Goal: Task Accomplishment & Management: Manage account settings

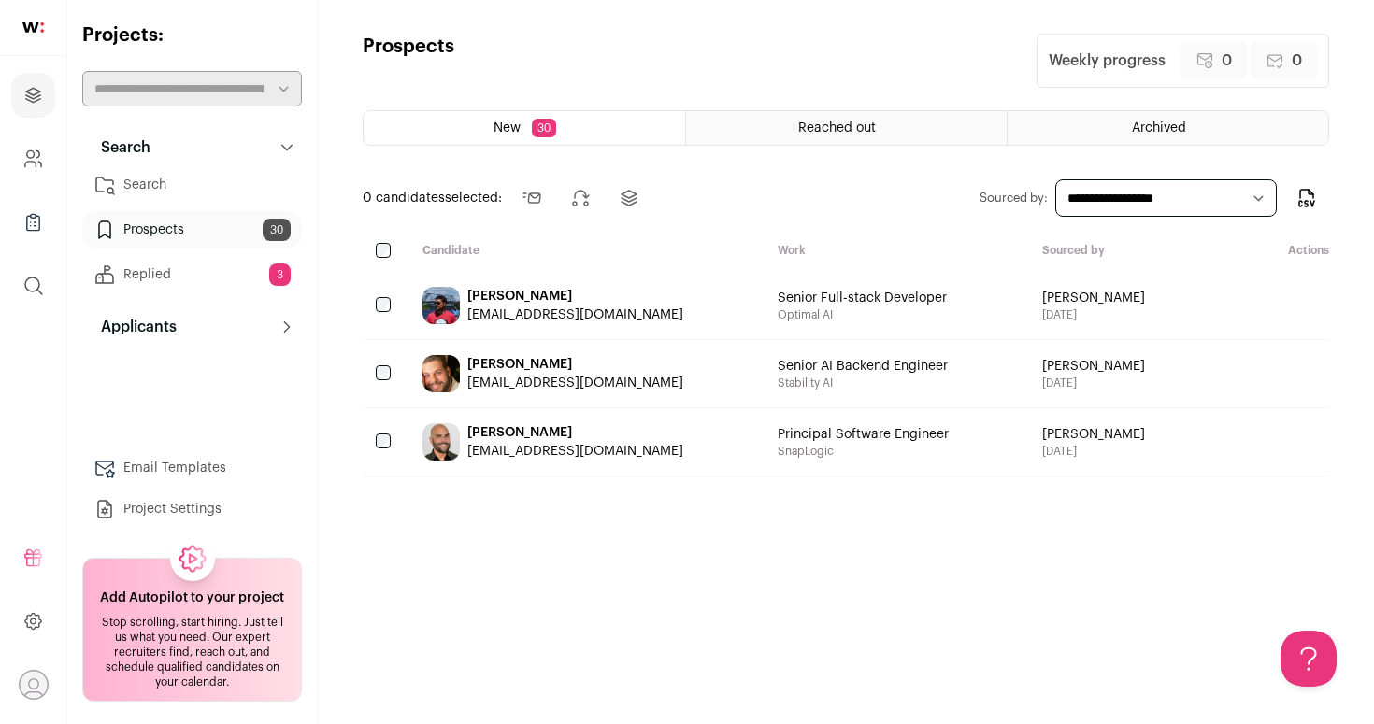
click at [208, 237] on link "Prospects 30" at bounding box center [192, 229] width 220 height 37
select select "***"
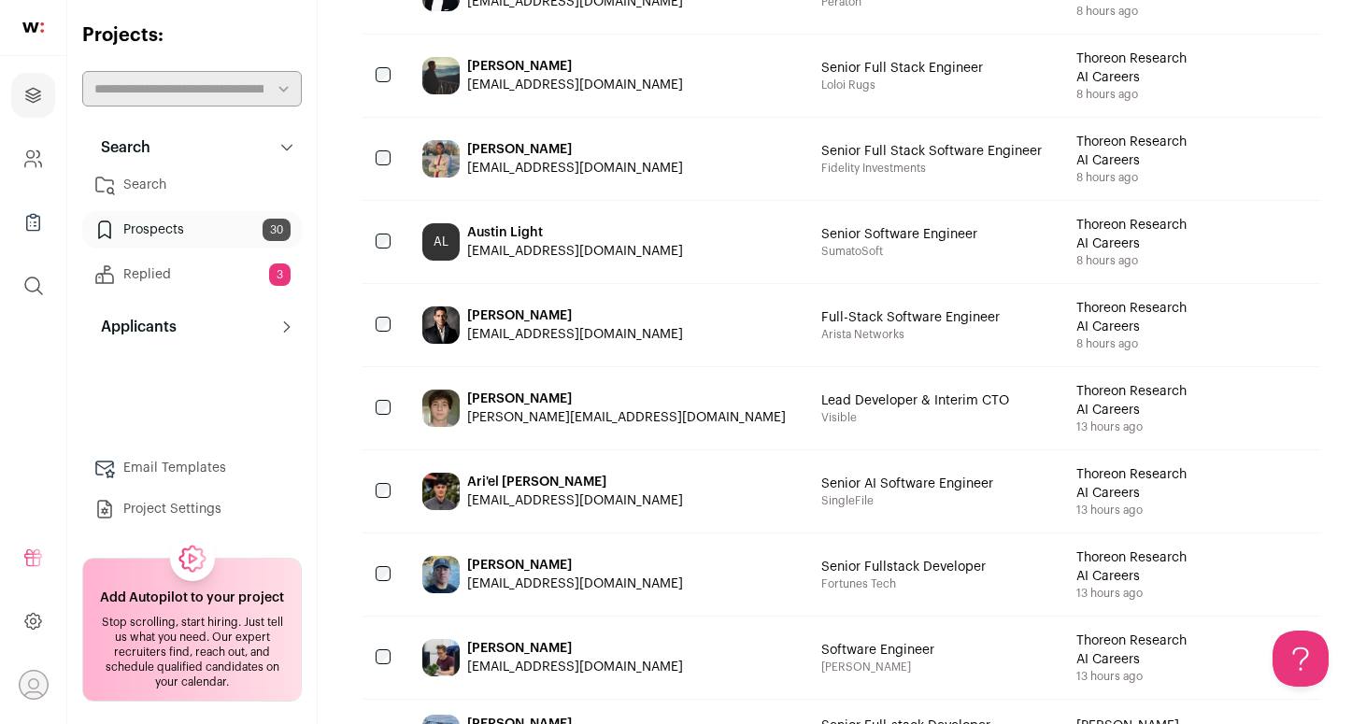
scroll to position [320, 0]
click at [229, 265] on link "Replied 3" at bounding box center [192, 274] width 220 height 37
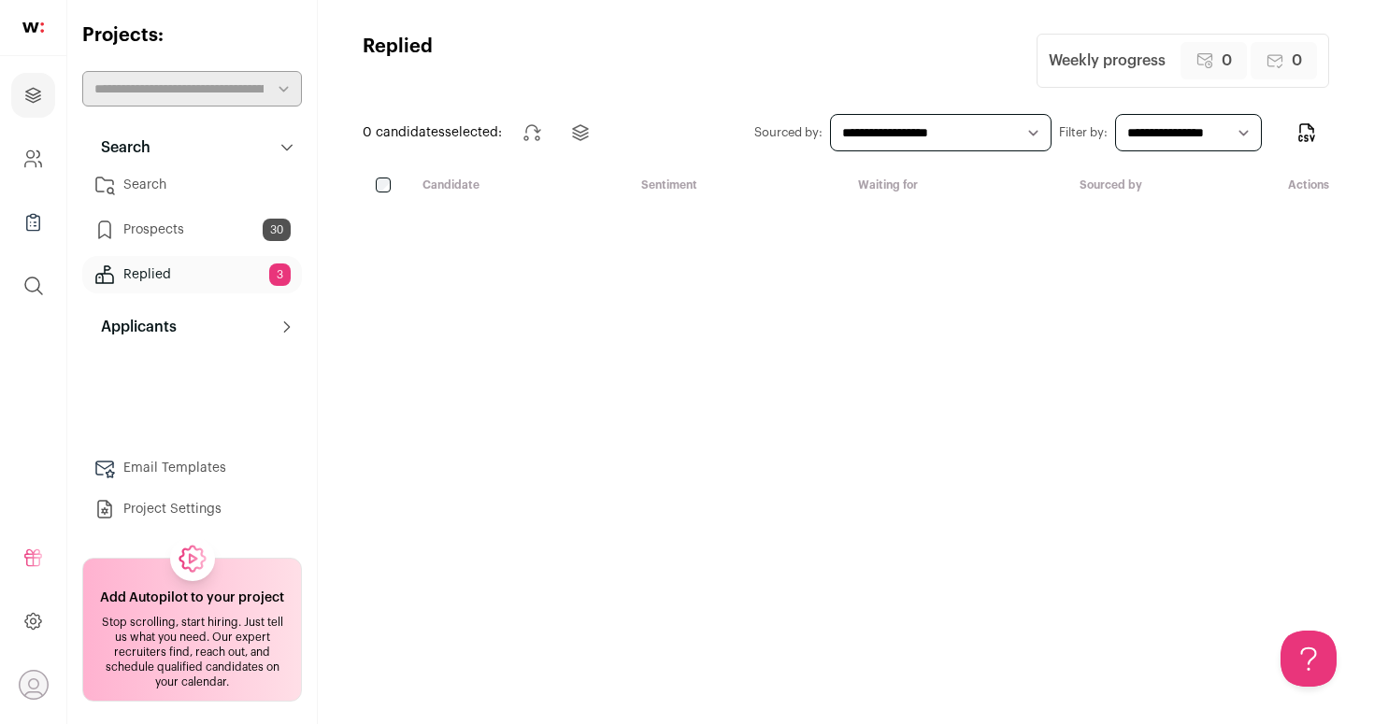
click at [231, 278] on link "Replied 3" at bounding box center [192, 274] width 220 height 37
select select "***"
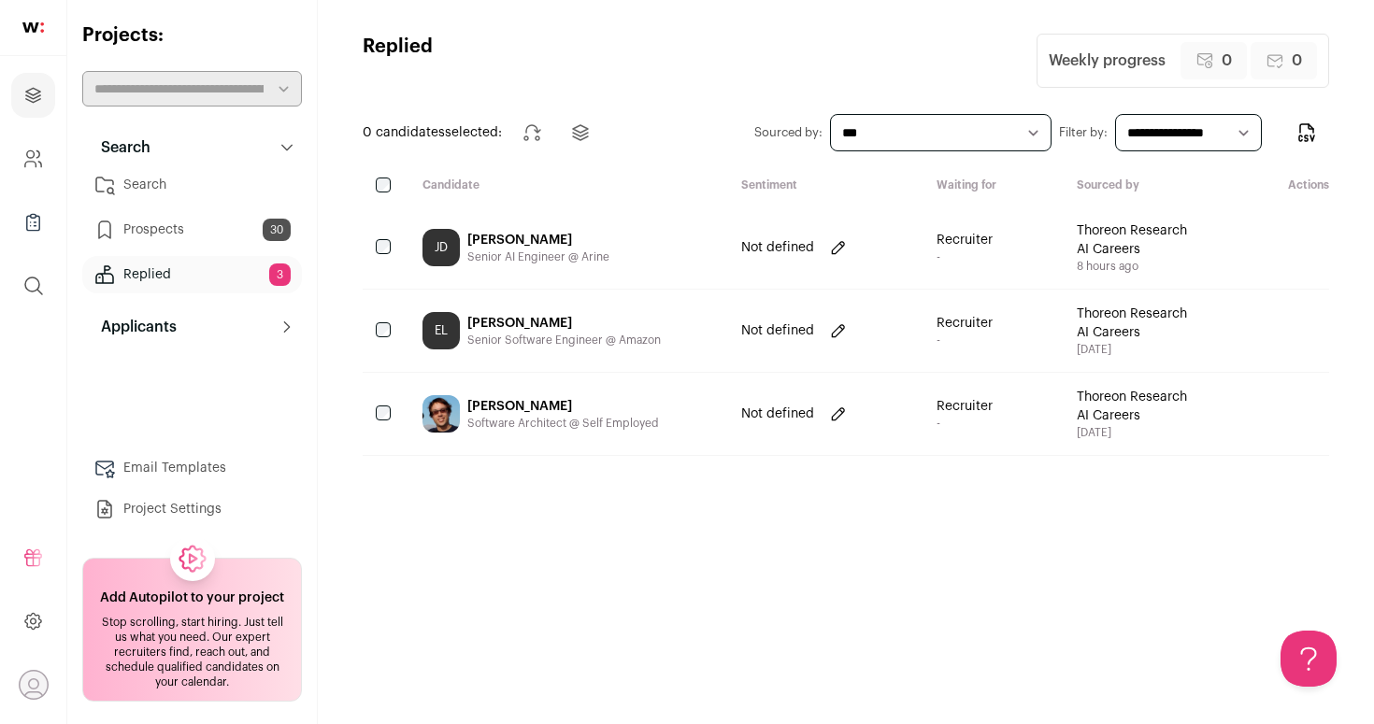
click at [610, 234] on div "JD [PERSON_NAME] Senior AI Engineer @ Arine" at bounding box center [566, 248] width 319 height 82
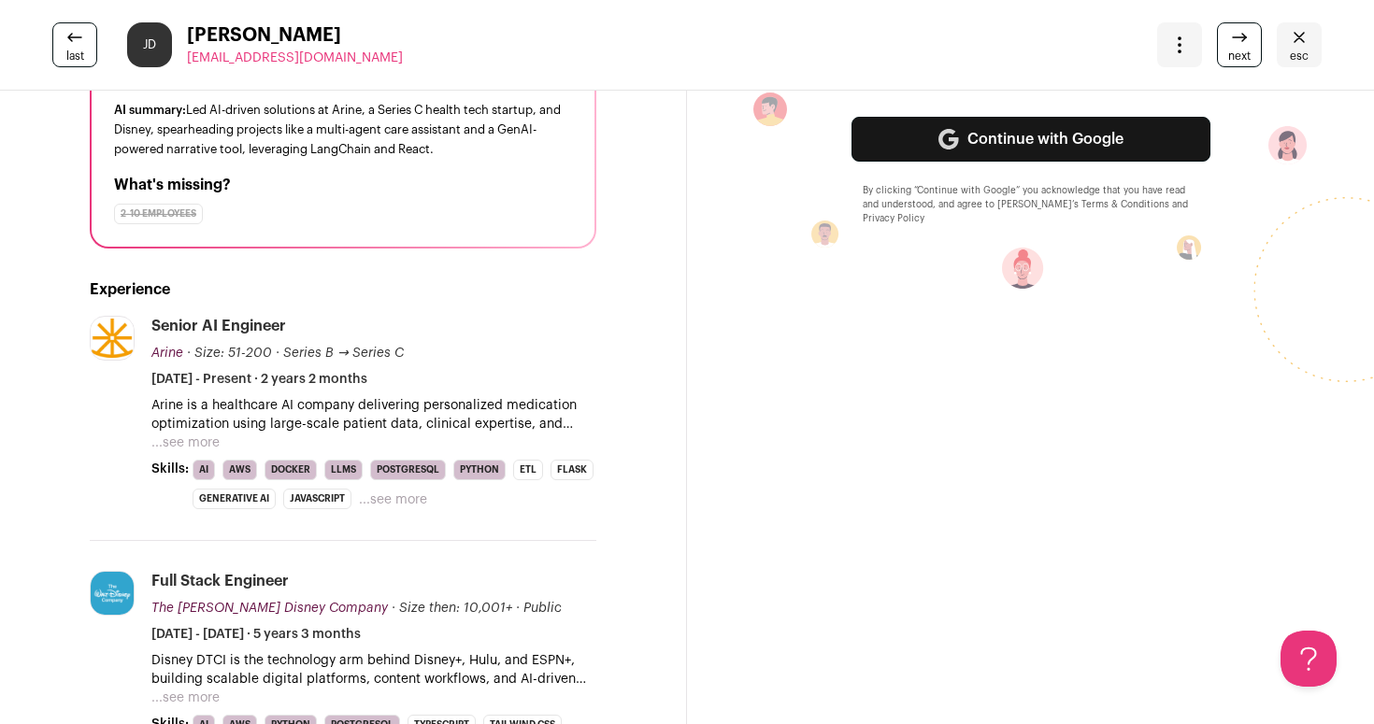
scroll to position [222, 0]
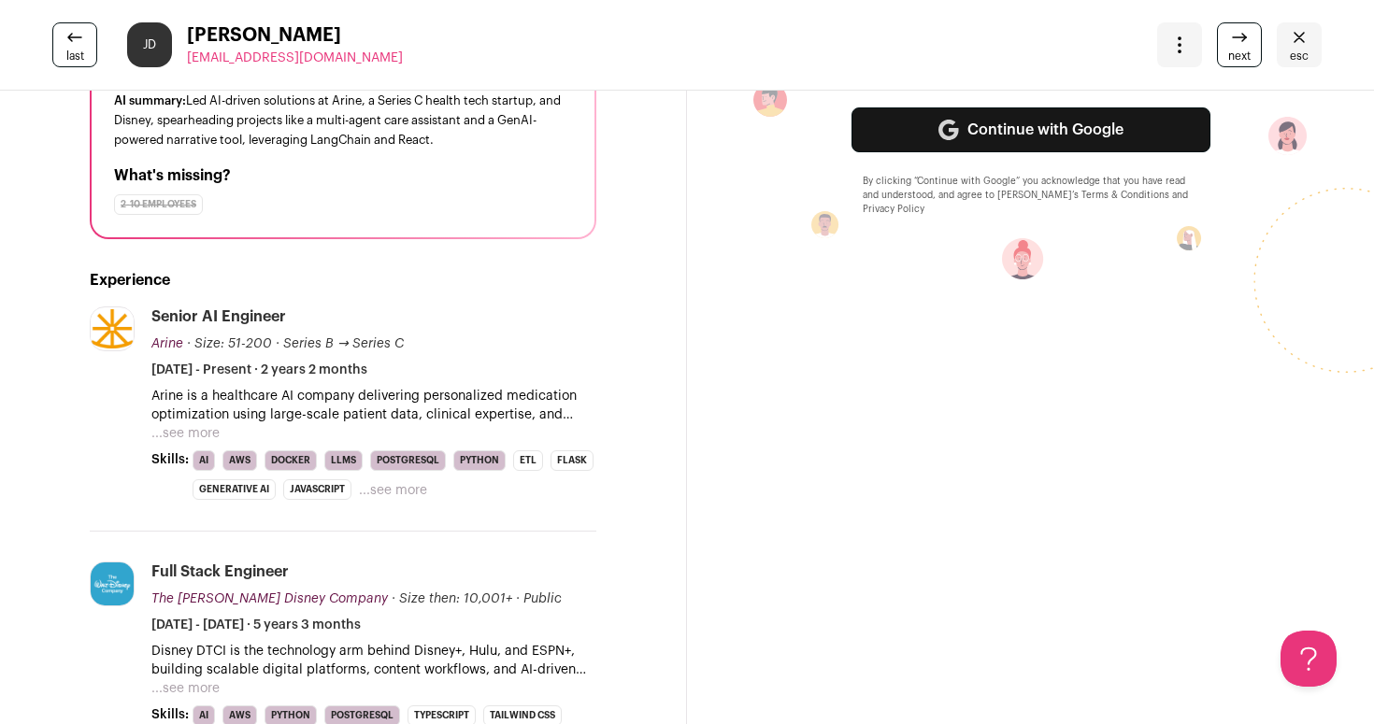
click at [206, 436] on button "...see more" at bounding box center [185, 433] width 68 height 19
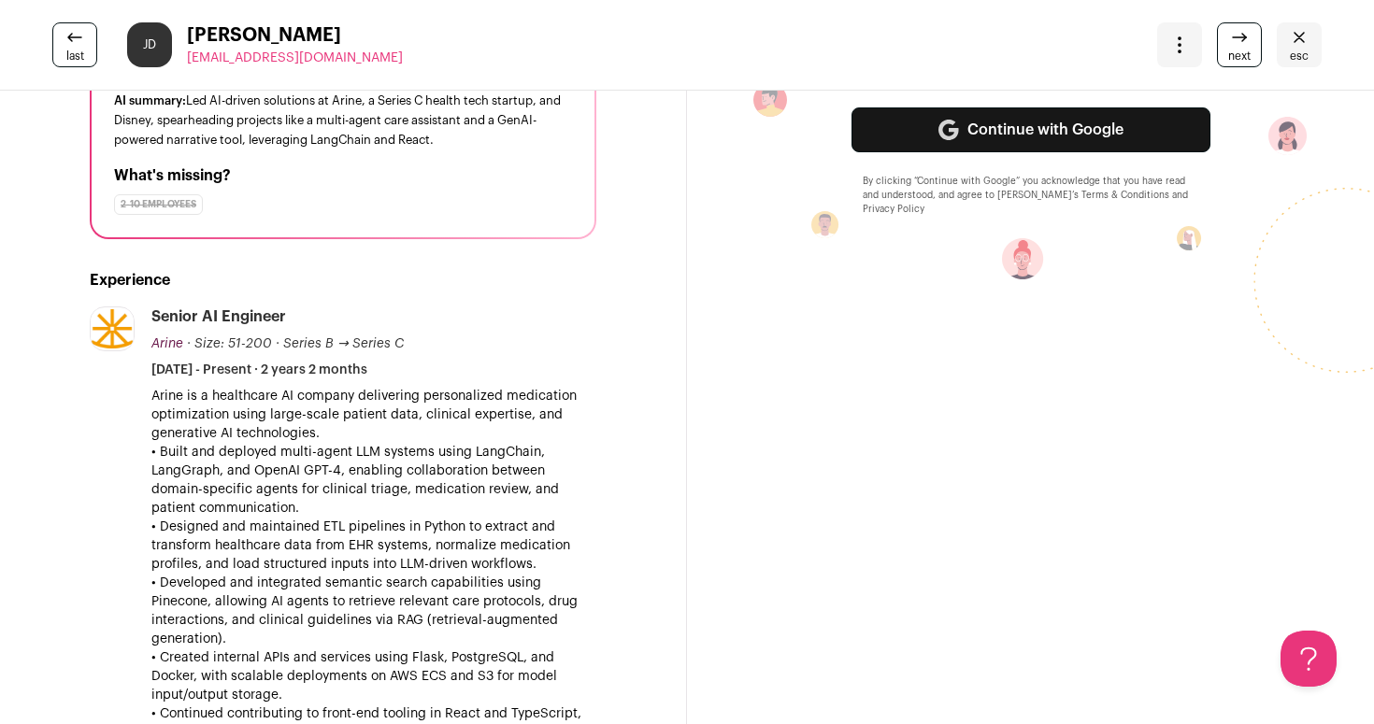
click at [417, 465] on p "• Built and deployed multi-agent LLM systems using LangChain, LangGraph, and Op…" at bounding box center [373, 480] width 445 height 75
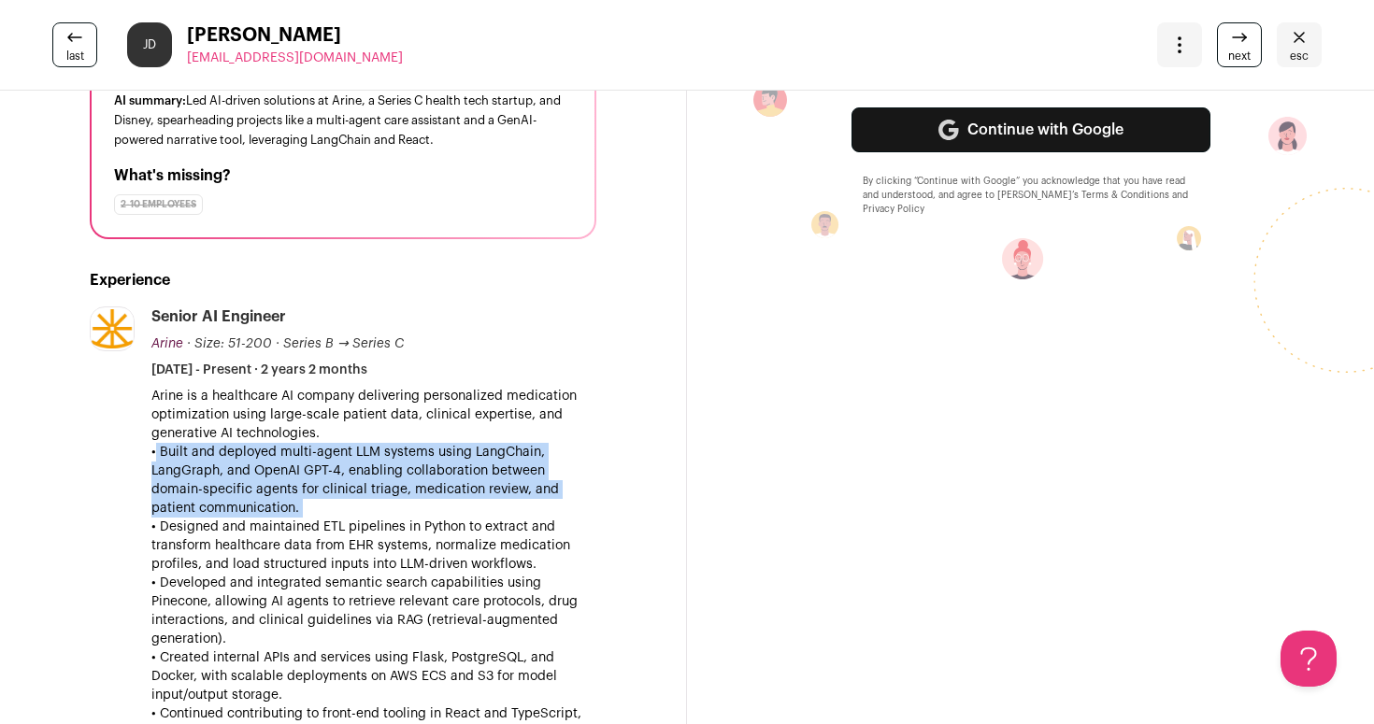
click at [417, 465] on p "• Built and deployed multi-agent LLM systems using LangChain, LangGraph, and Op…" at bounding box center [373, 480] width 445 height 75
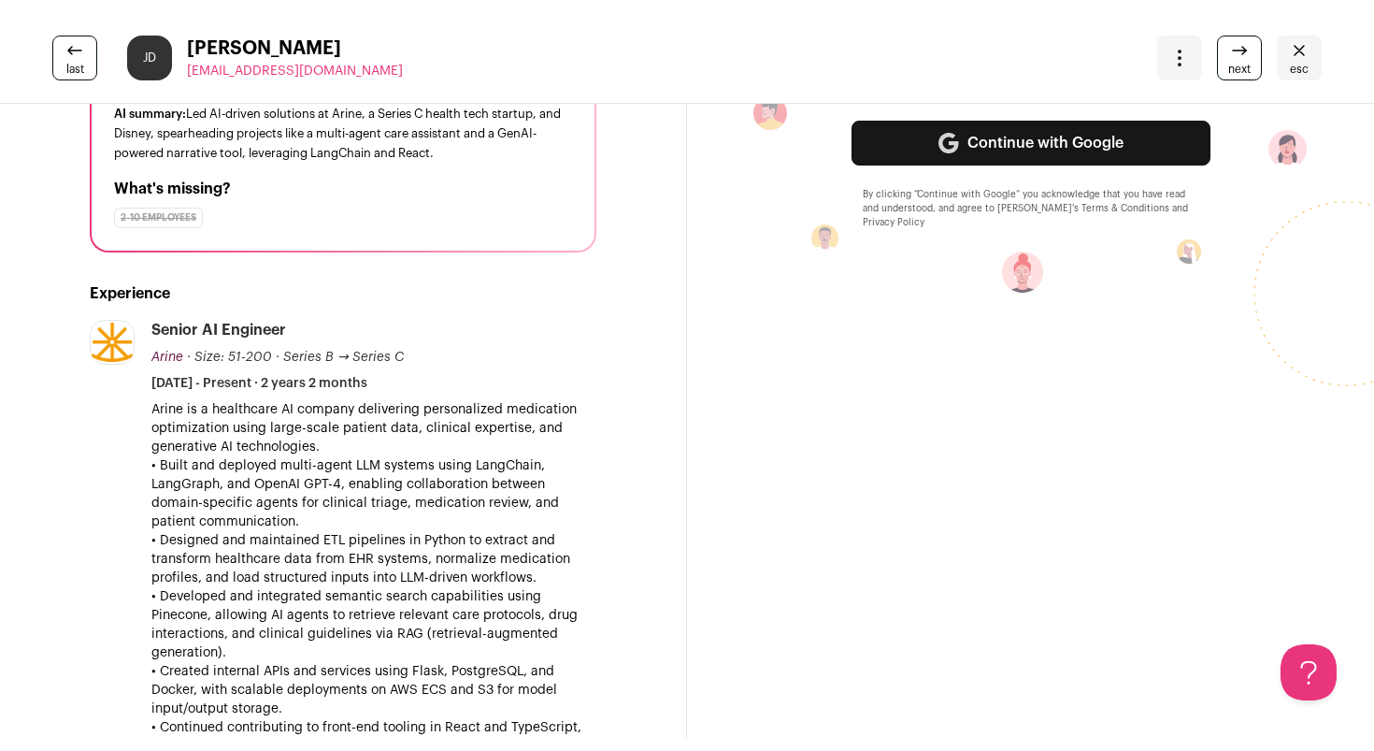
scroll to position [244, 0]
